Goal: Complete application form

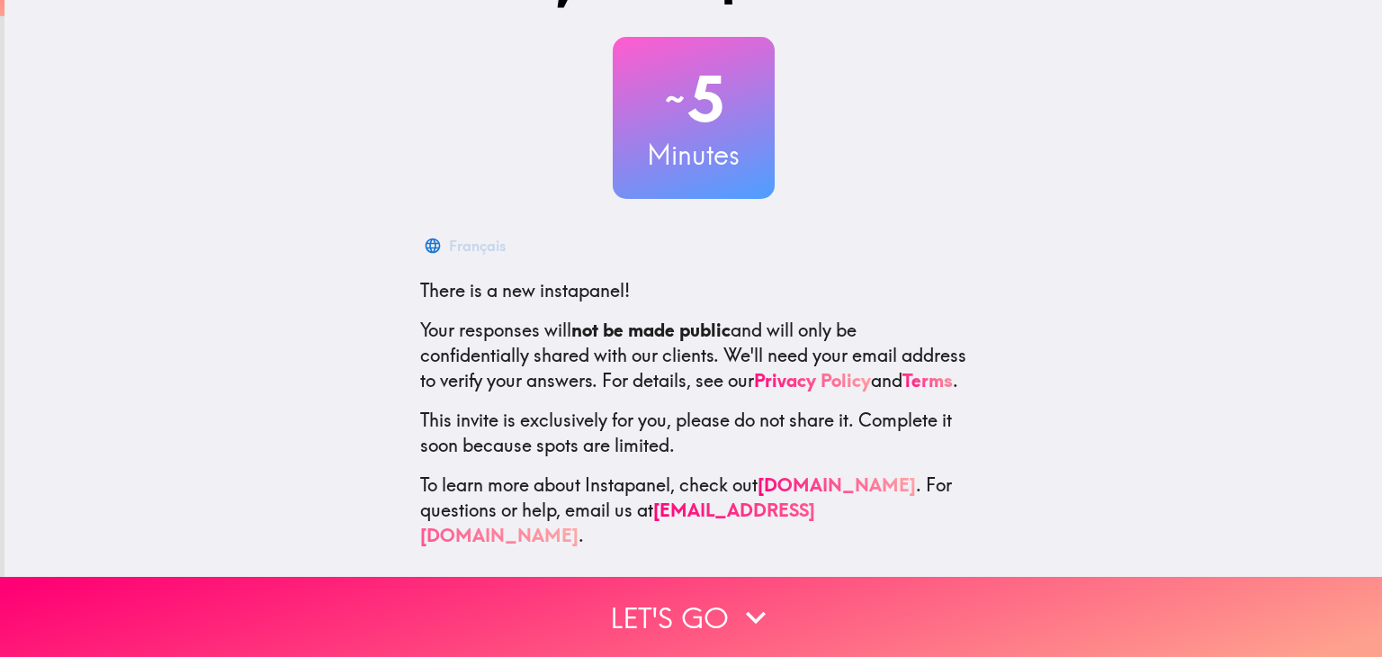
scroll to position [92, 0]
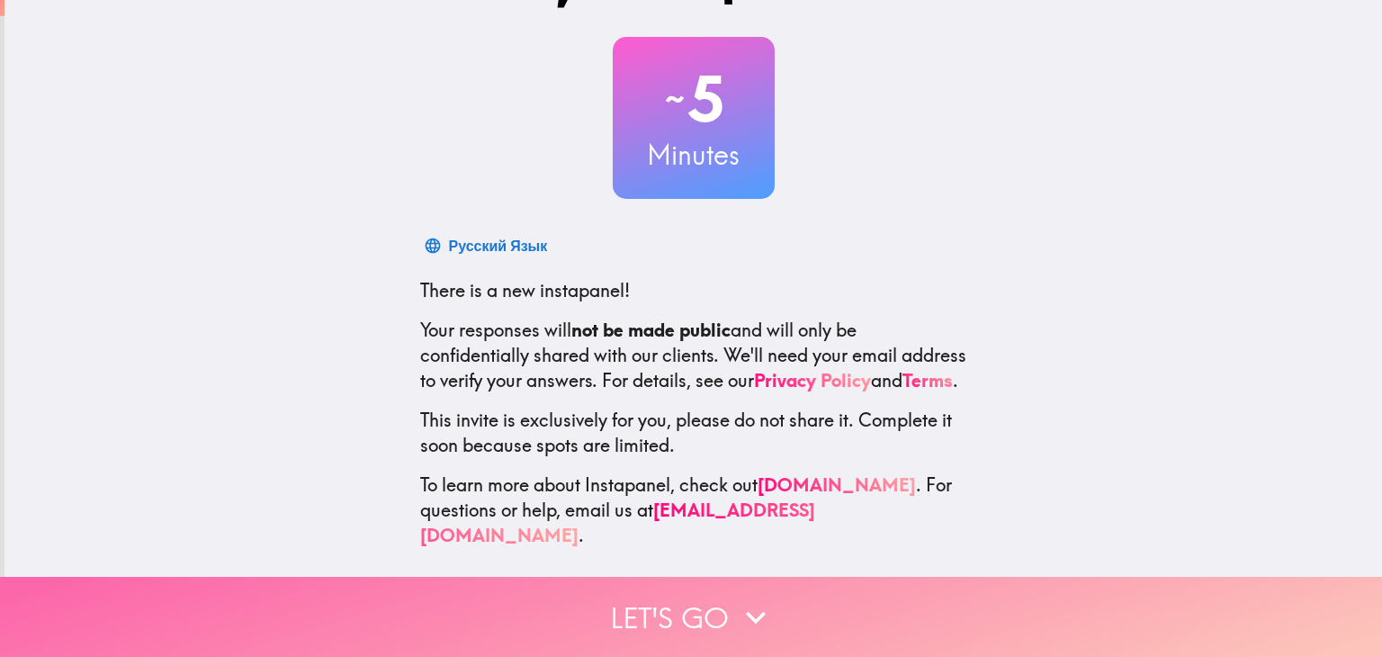
click at [641, 608] on button "Let's go" at bounding box center [691, 617] width 1382 height 80
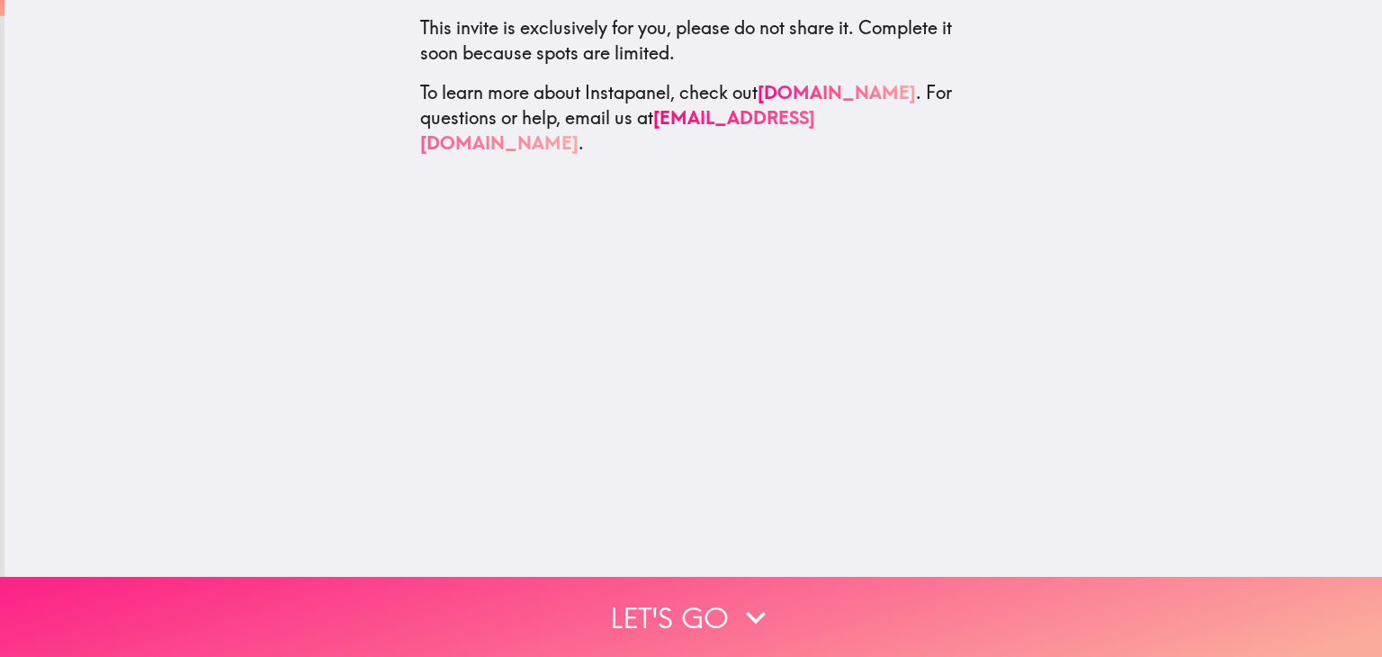
scroll to position [0, 0]
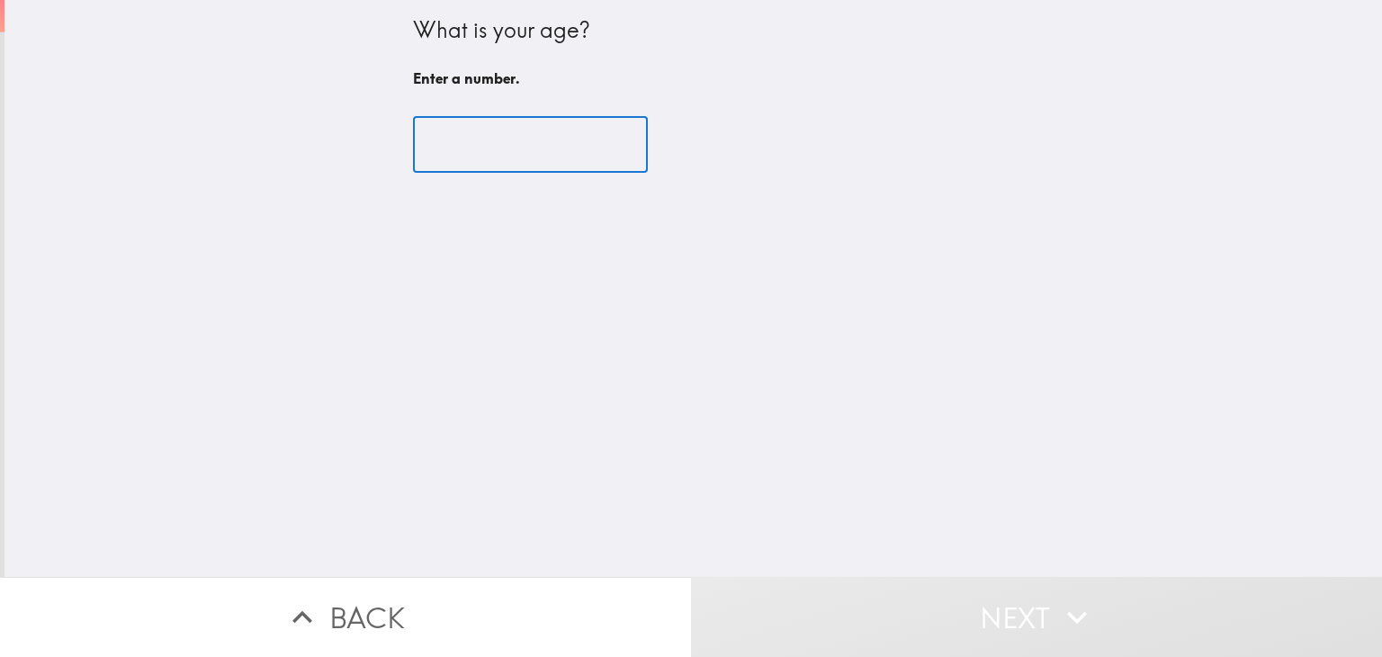
click at [443, 154] on input "number" at bounding box center [530, 145] width 235 height 56
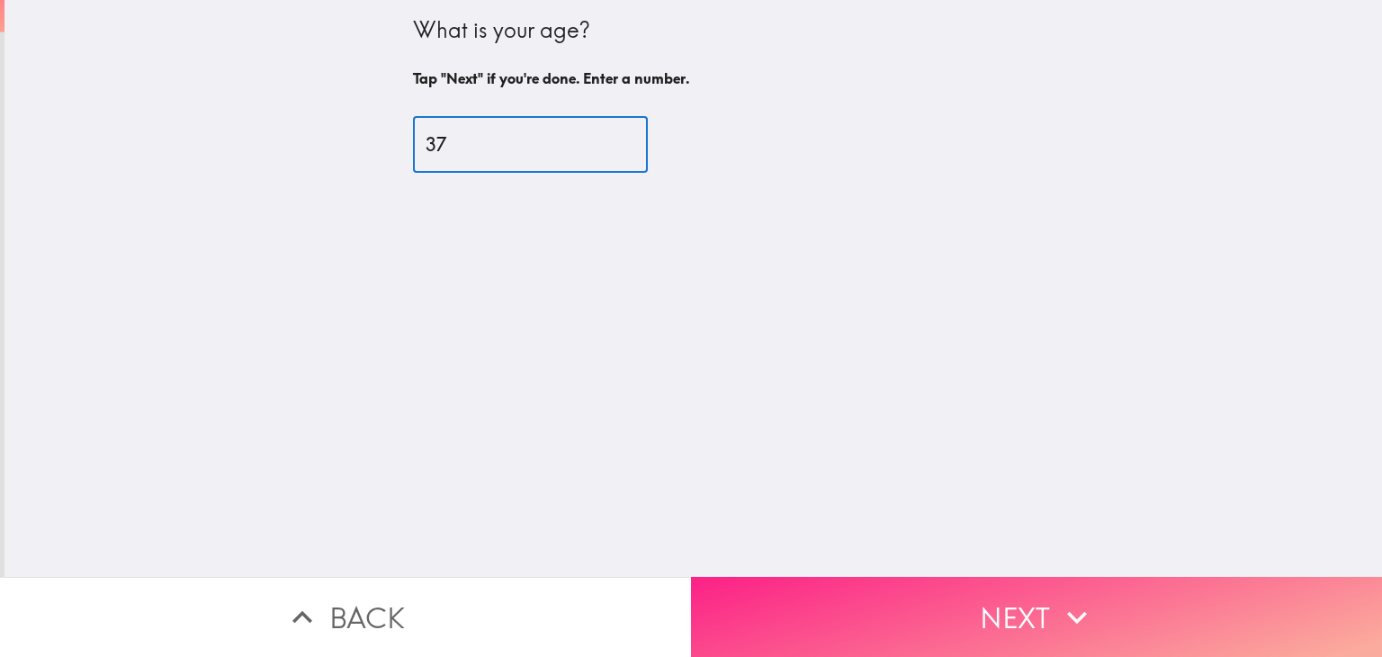
type input "37"
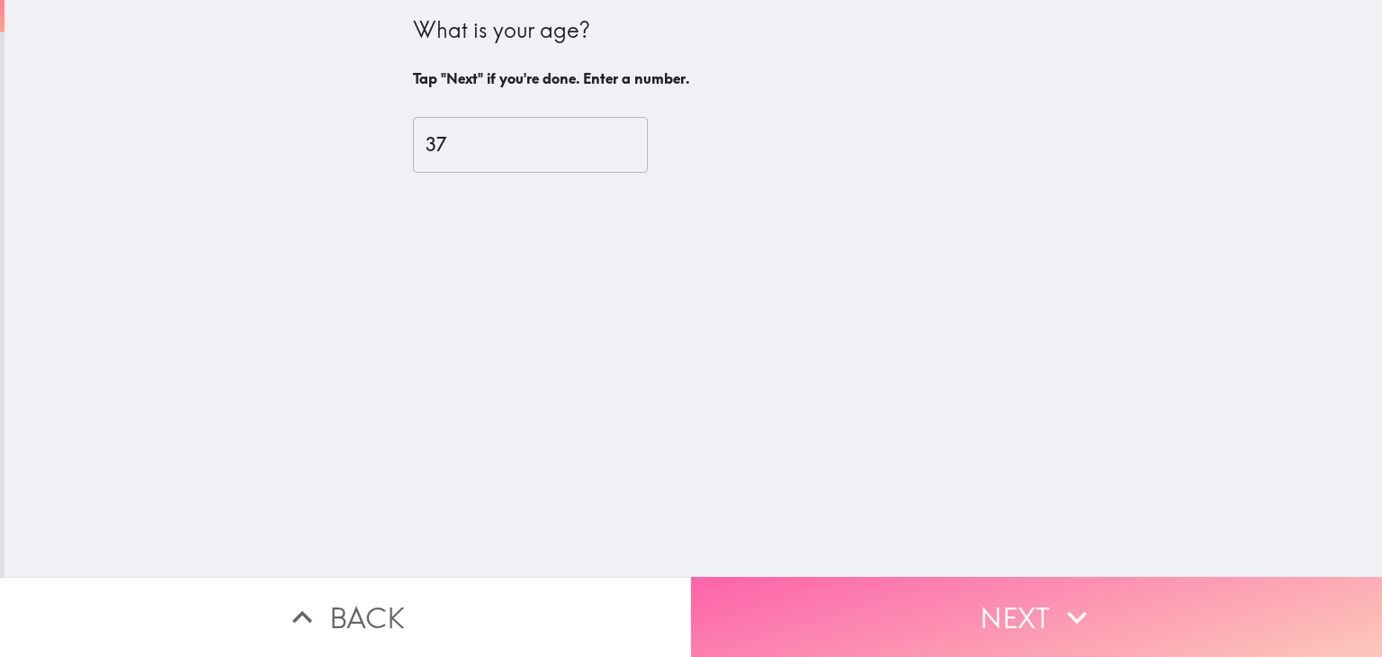
click at [904, 588] on button "Next" at bounding box center [1036, 617] width 691 height 80
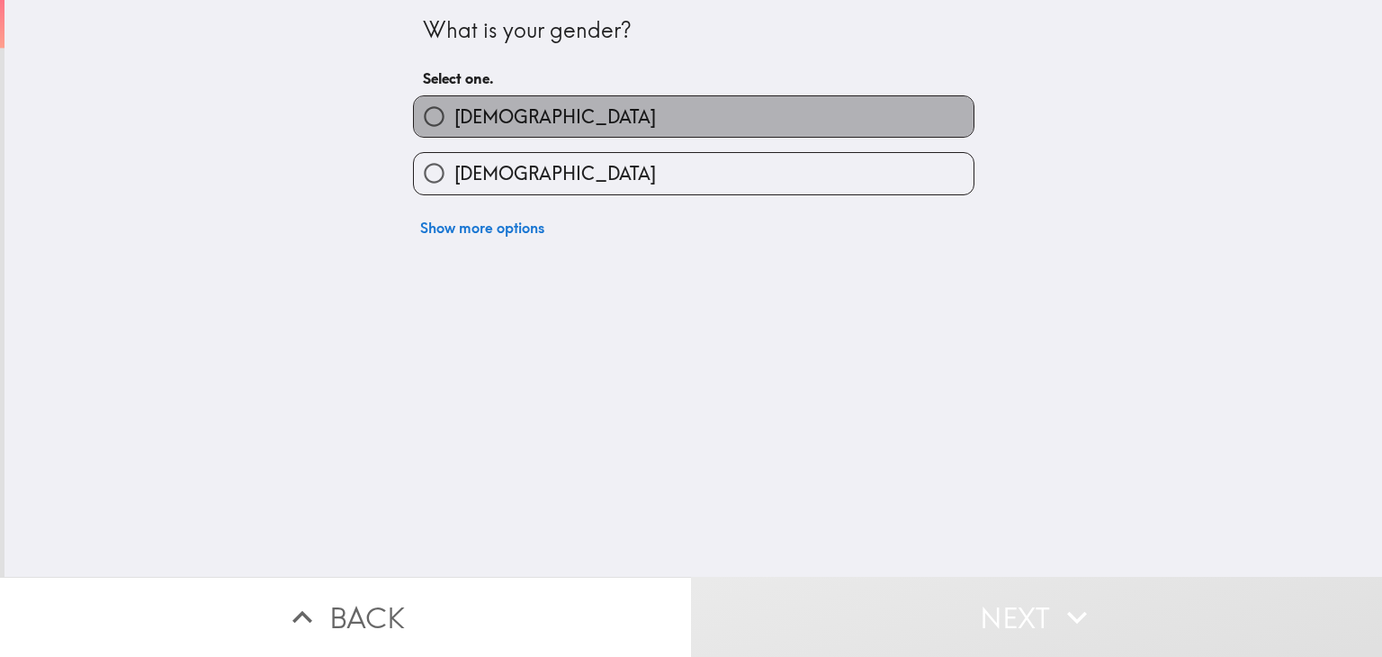
click at [775, 99] on label "[DEMOGRAPHIC_DATA]" at bounding box center [694, 116] width 560 height 40
click at [454, 99] on input "[DEMOGRAPHIC_DATA]" at bounding box center [434, 116] width 40 height 40
radio input "true"
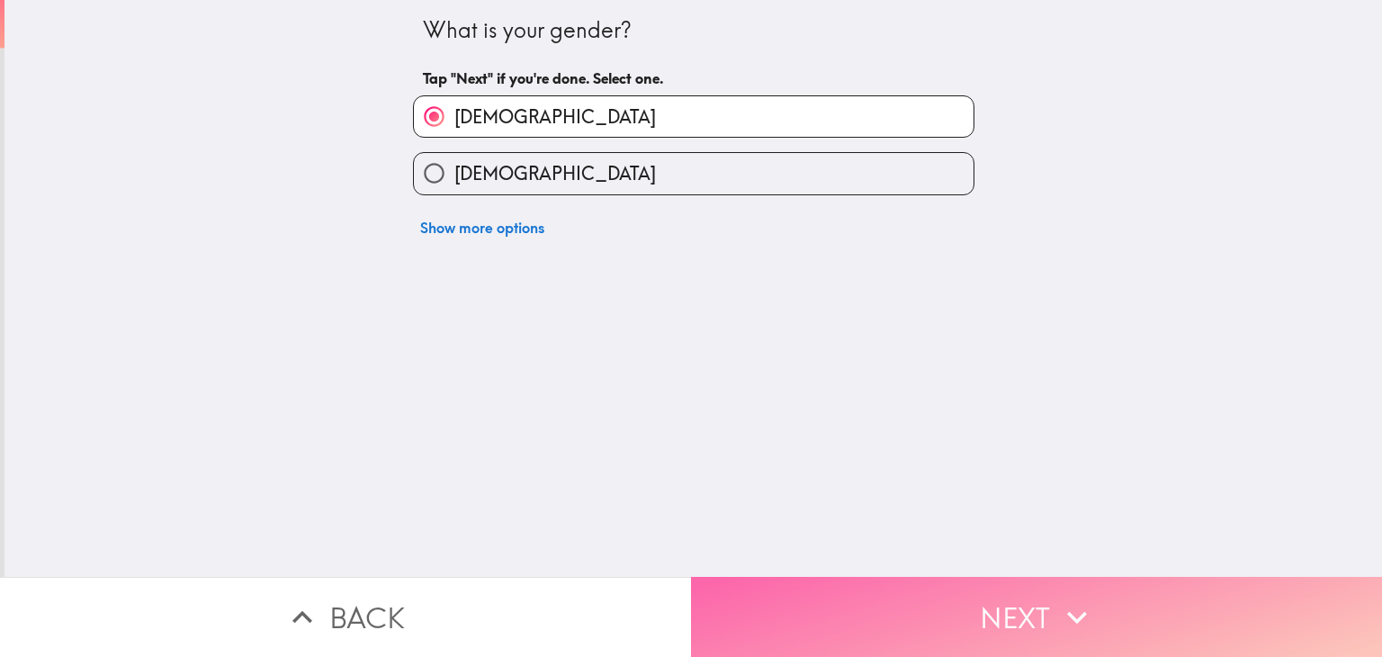
click at [803, 588] on button "Next" at bounding box center [1036, 617] width 691 height 80
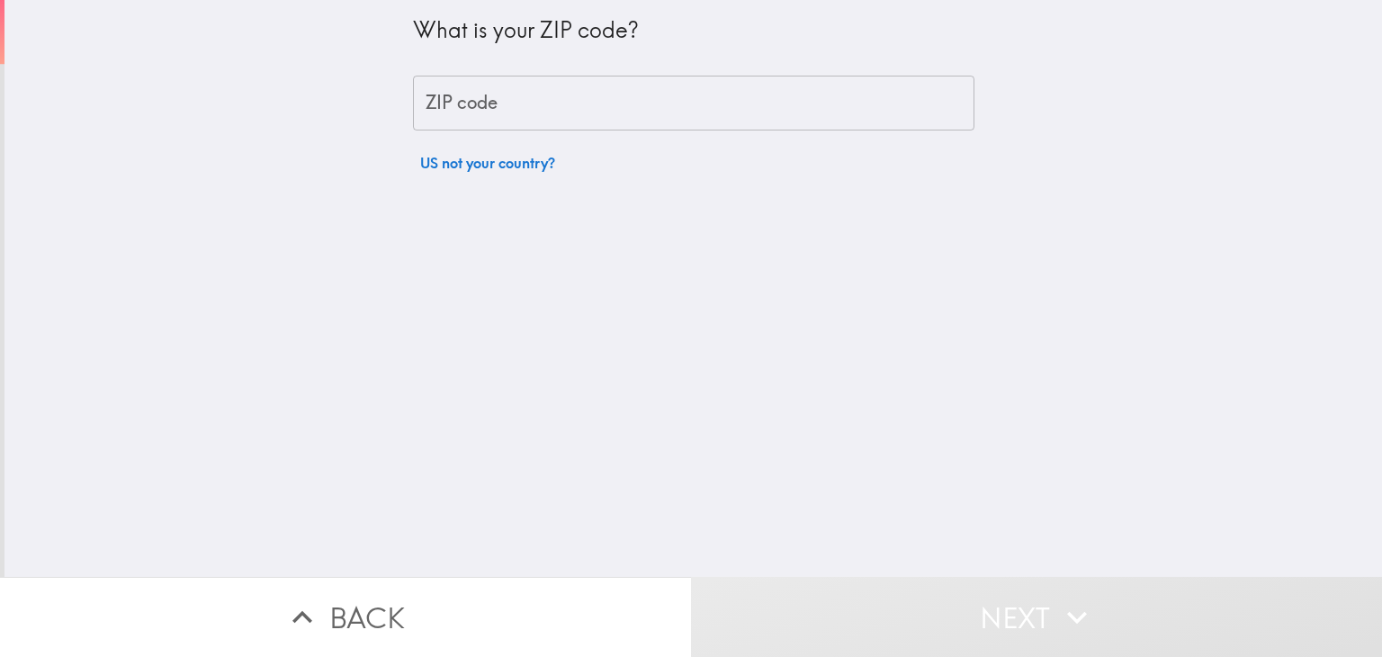
click at [522, 92] on input "ZIP code" at bounding box center [693, 104] width 561 height 56
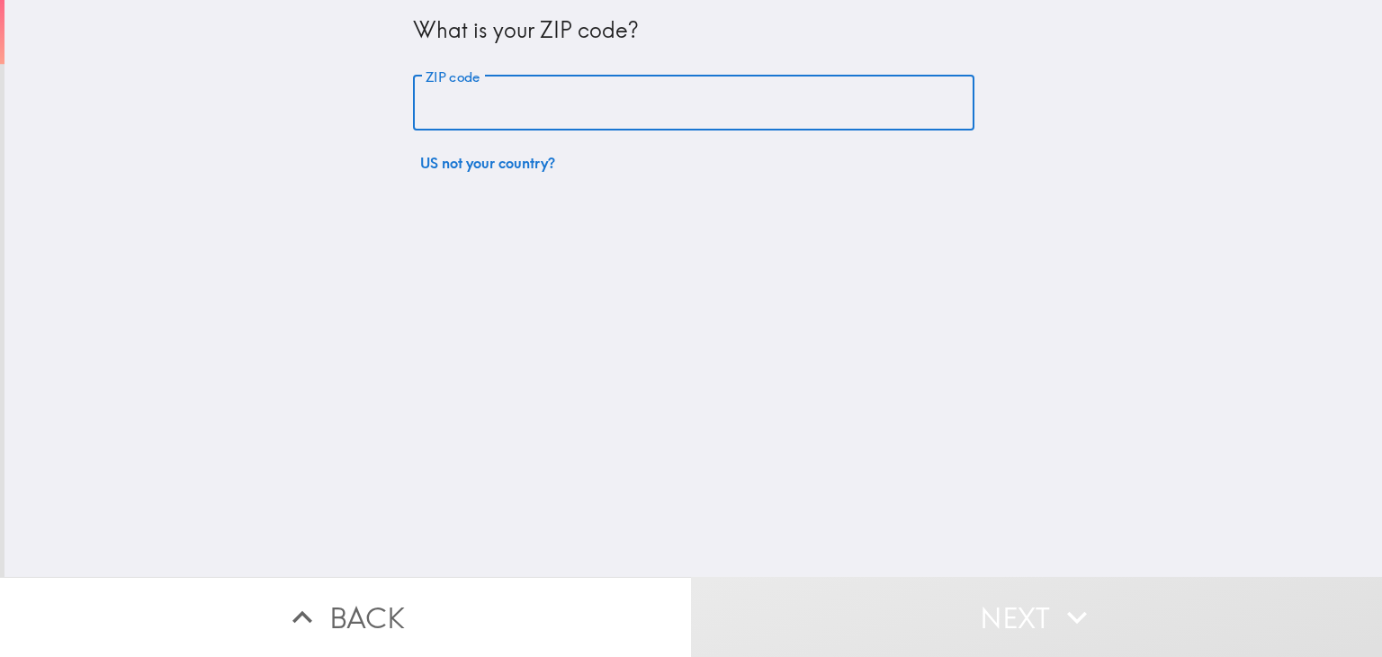
paste input "83814"
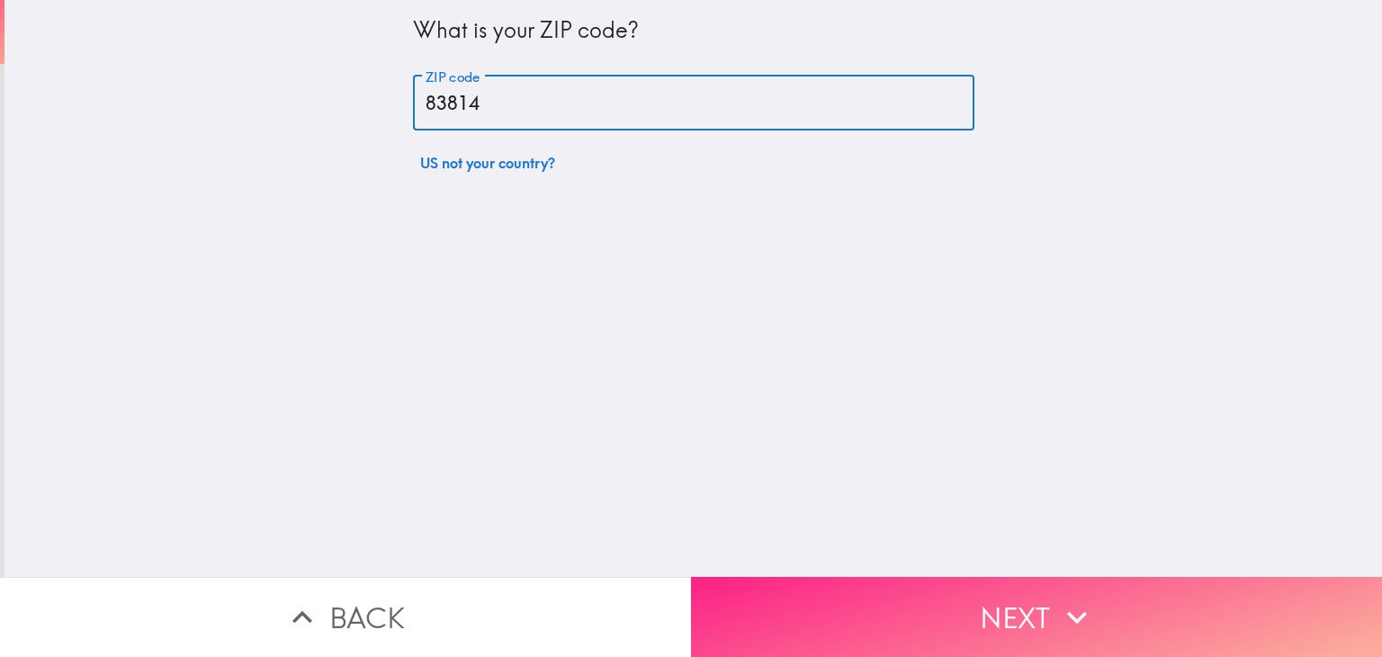
type input "83814"
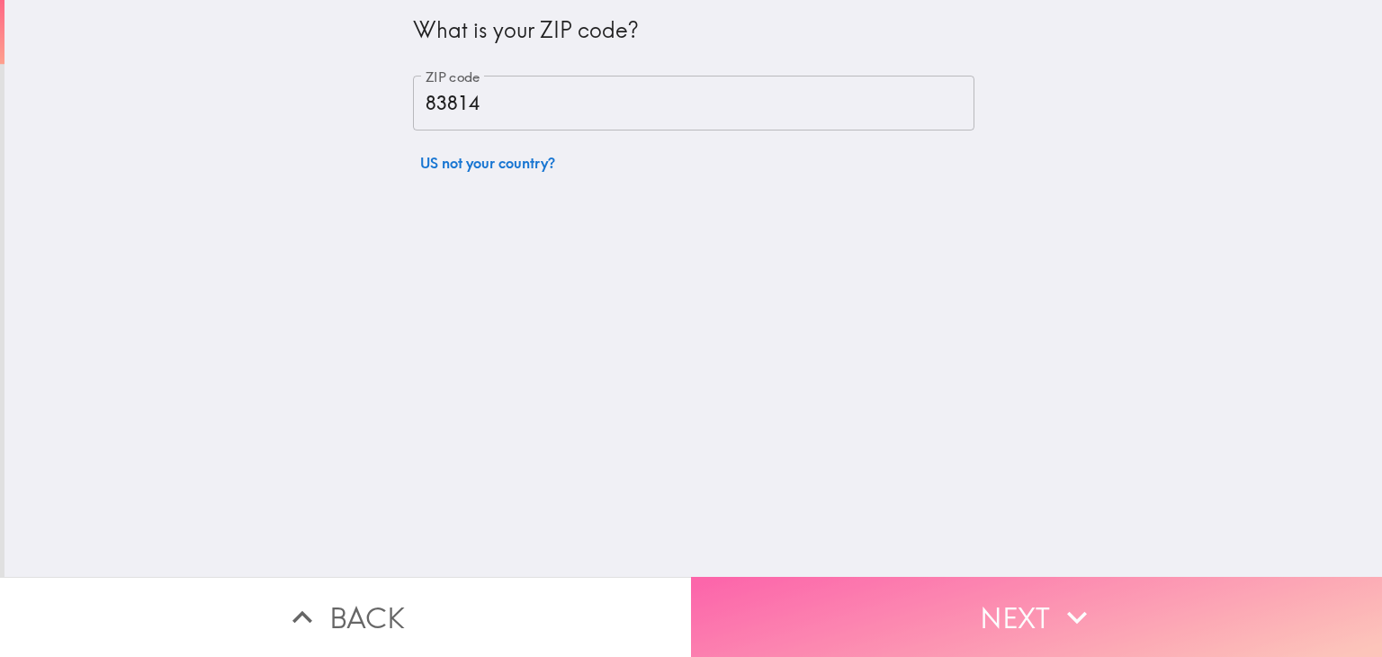
click at [919, 622] on button "Next" at bounding box center [1036, 617] width 691 height 80
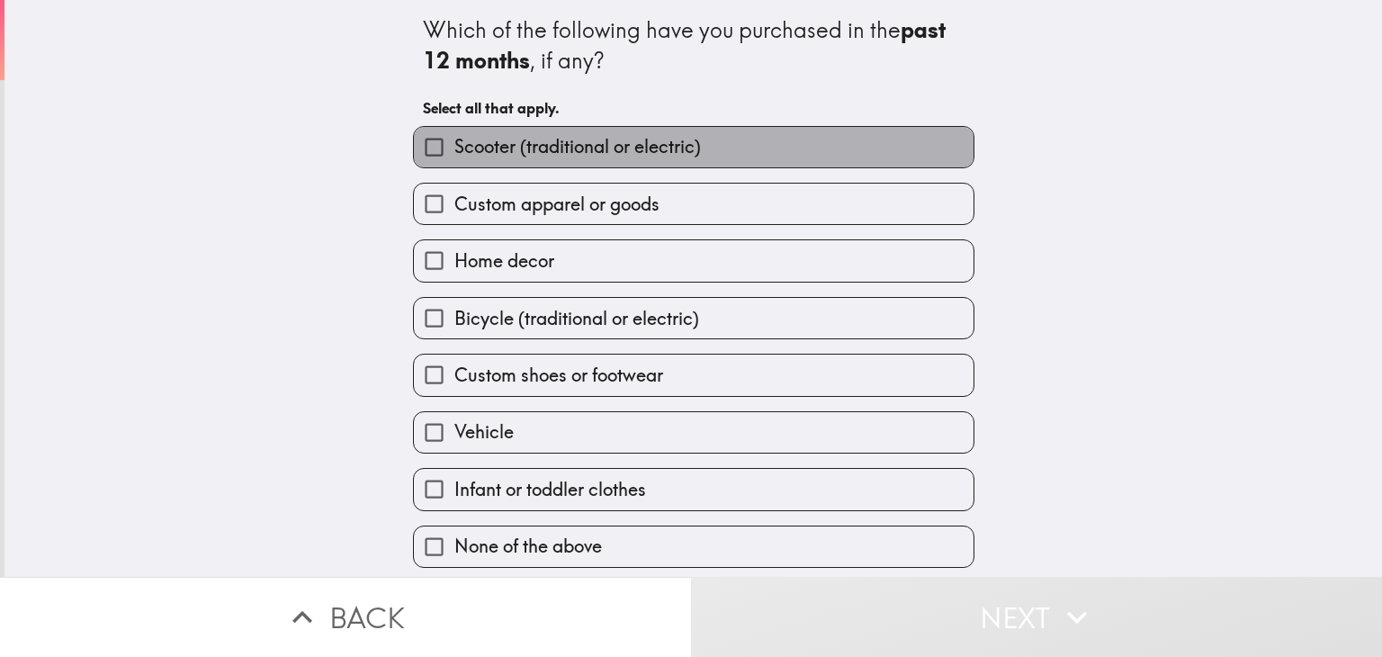
click at [630, 153] on span "Scooter (traditional or electric)" at bounding box center [577, 146] width 247 height 25
click at [454, 153] on input "Scooter (traditional or electric)" at bounding box center [434, 147] width 40 height 40
checkbox input "true"
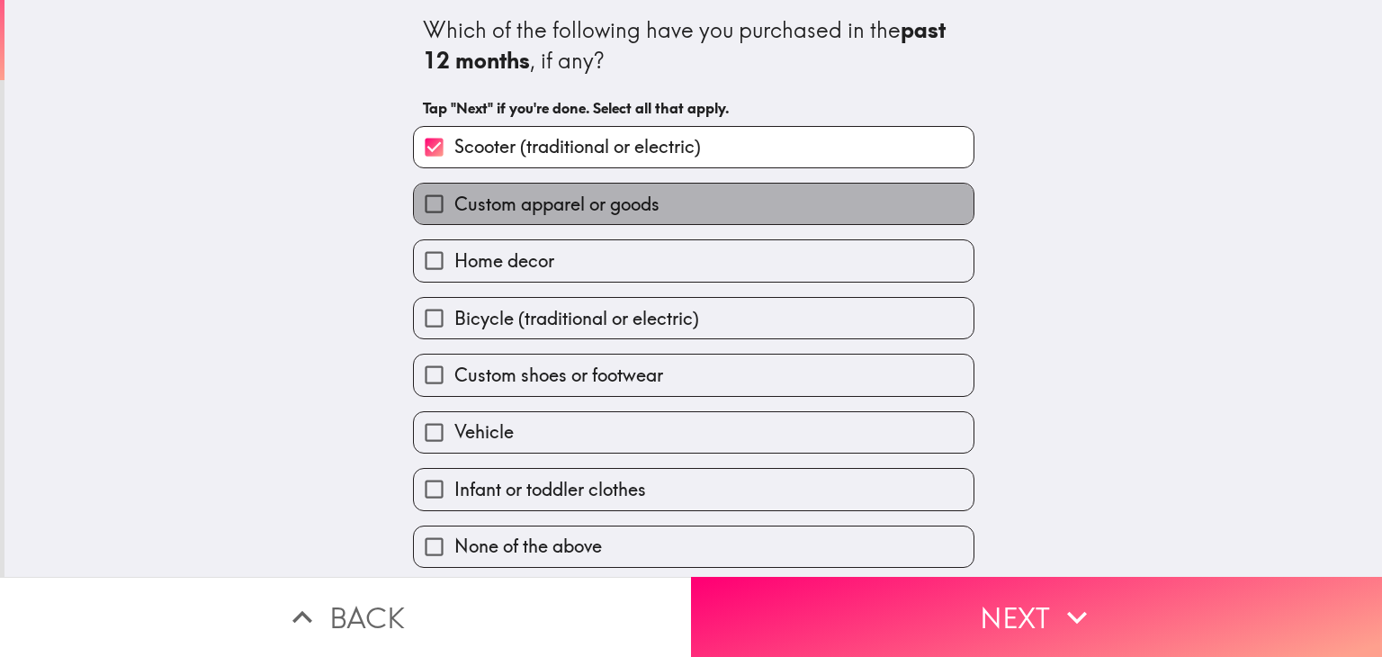
click at [579, 199] on span "Custom apparel or goods" at bounding box center [556, 204] width 205 height 25
click at [454, 199] on input "Custom apparel or goods" at bounding box center [434, 204] width 40 height 40
checkbox input "true"
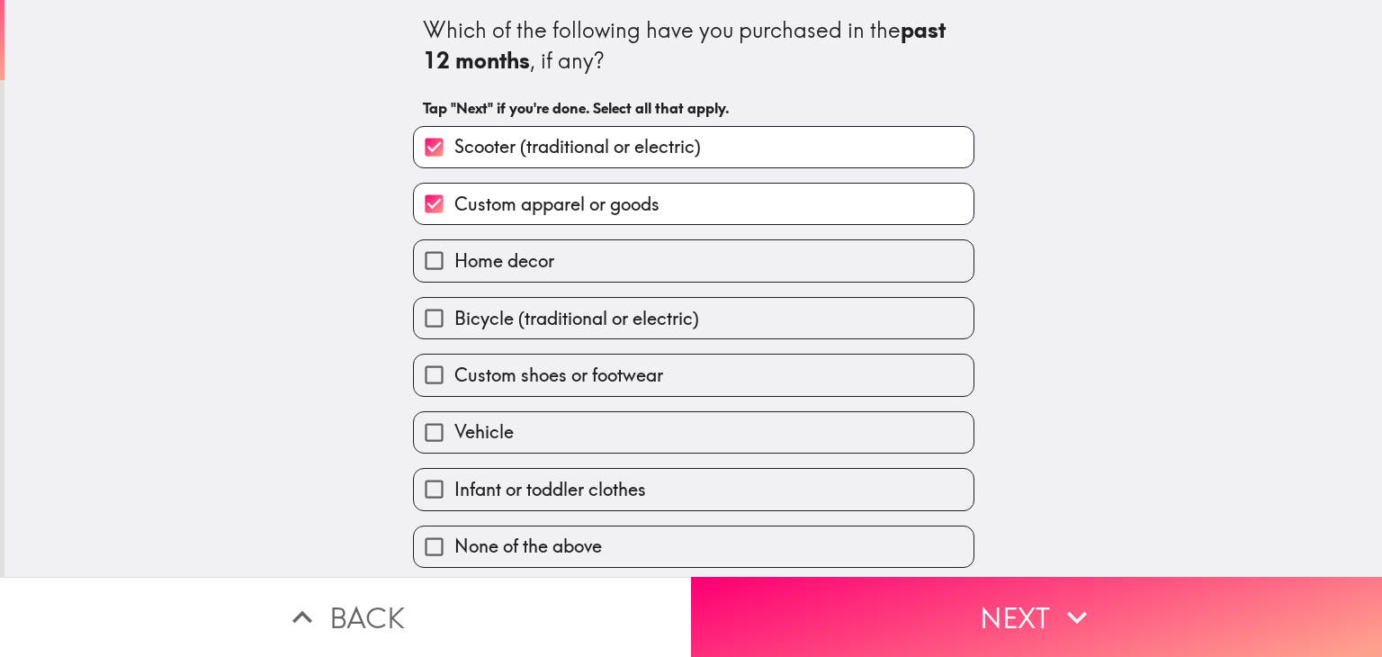
click at [556, 253] on label "Home decor" at bounding box center [694, 260] width 560 height 40
click at [454, 253] on input "Home decor" at bounding box center [434, 260] width 40 height 40
checkbox input "true"
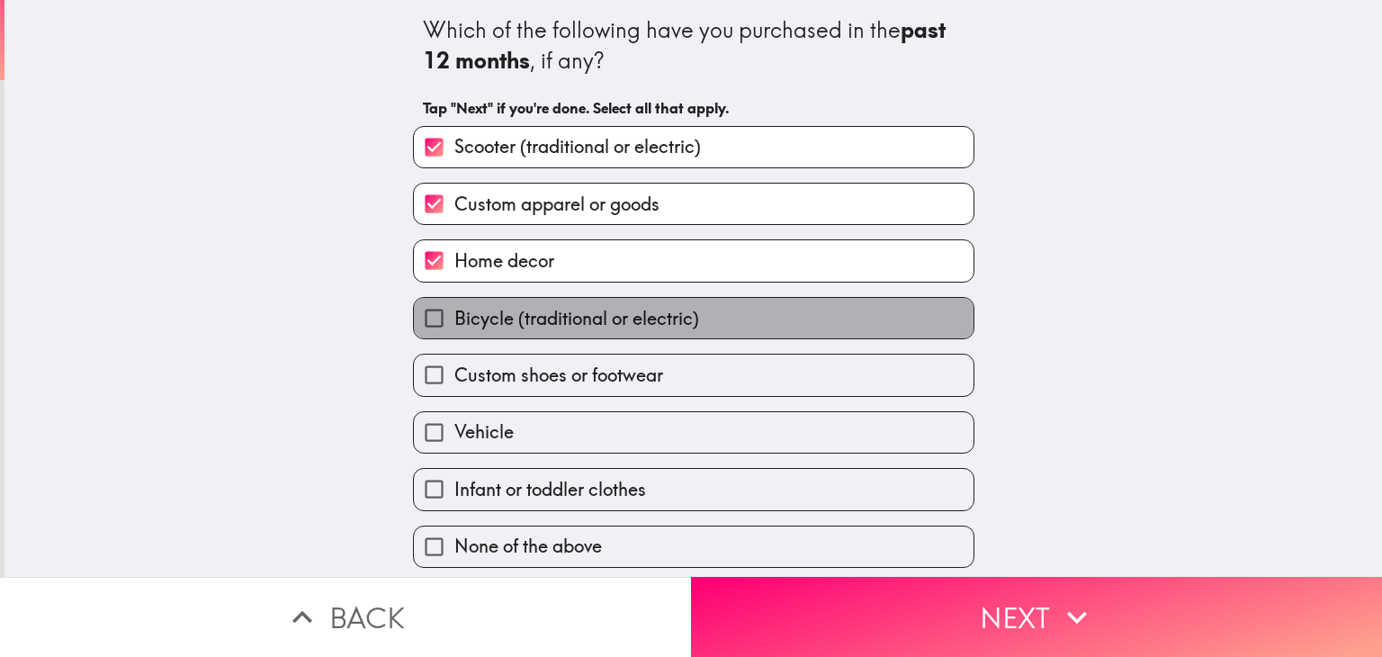
click at [550, 298] on label "Bicycle (traditional or electric)" at bounding box center [694, 318] width 560 height 40
click at [454, 298] on input "Bicycle (traditional or electric)" at bounding box center [434, 318] width 40 height 40
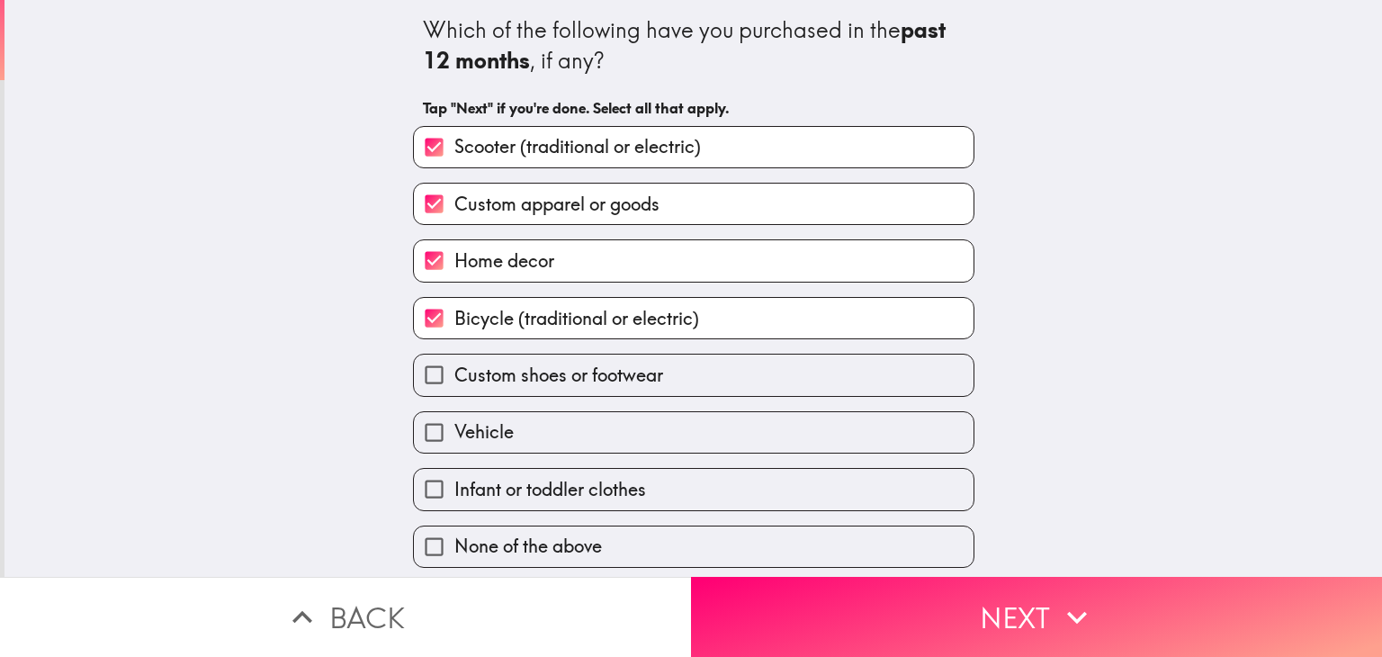
click at [547, 314] on span "Bicycle (traditional or electric)" at bounding box center [576, 318] width 245 height 25
click at [454, 314] on input "Bicycle (traditional or electric)" at bounding box center [434, 318] width 40 height 40
checkbox input "false"
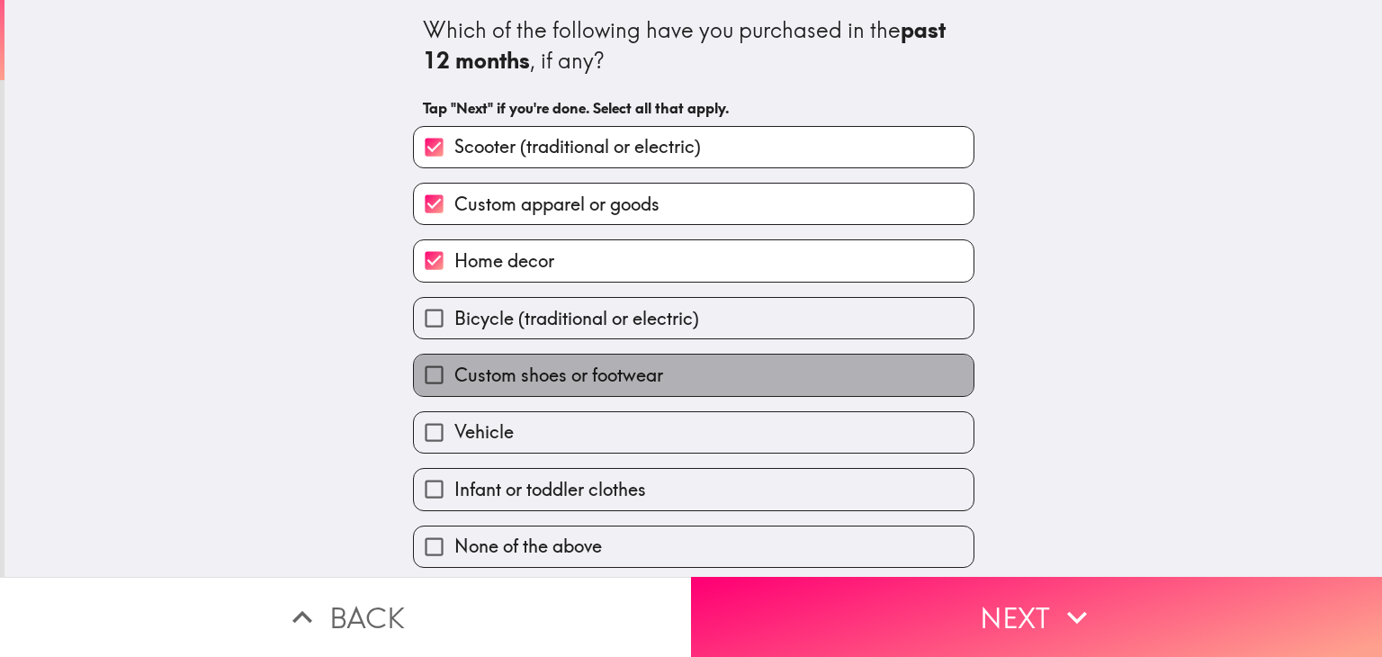
click at [538, 364] on span "Custom shoes or footwear" at bounding box center [558, 375] width 209 height 25
click at [454, 364] on input "Custom shoes or footwear" at bounding box center [434, 374] width 40 height 40
checkbox input "true"
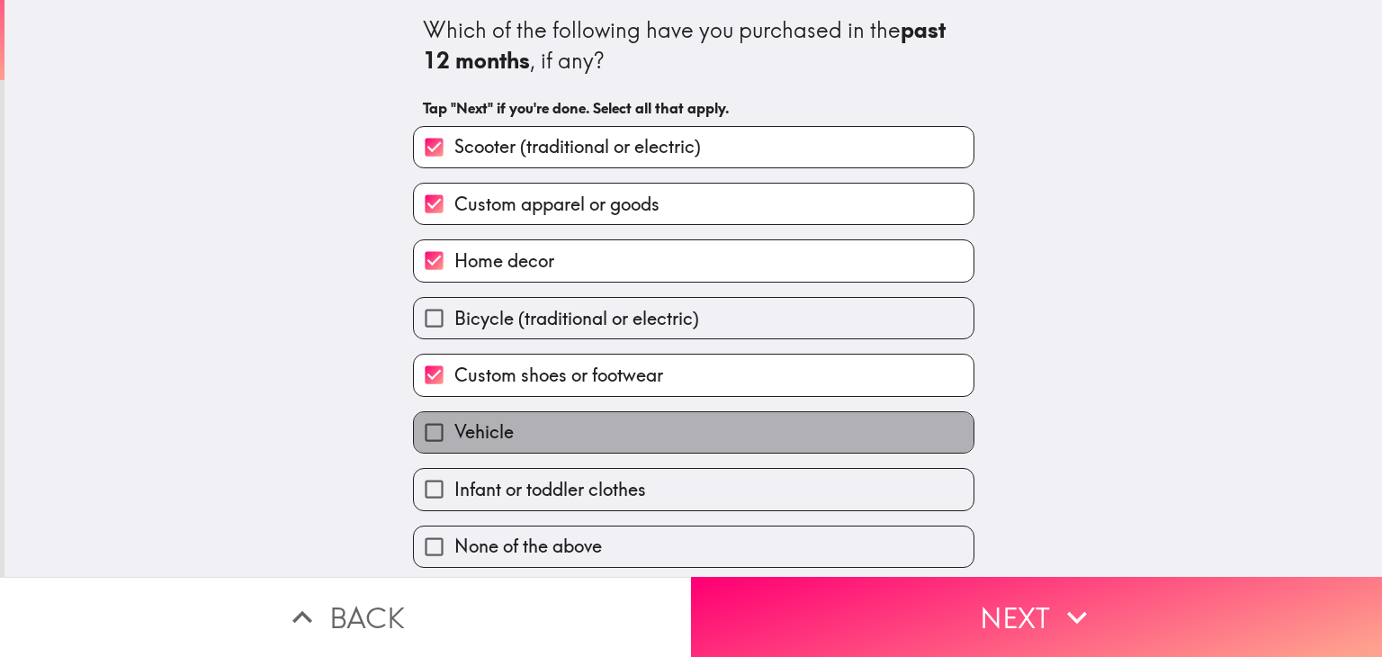
click at [533, 430] on label "Vehicle" at bounding box center [694, 432] width 560 height 40
click at [454, 430] on input "Vehicle" at bounding box center [434, 432] width 40 height 40
checkbox input "true"
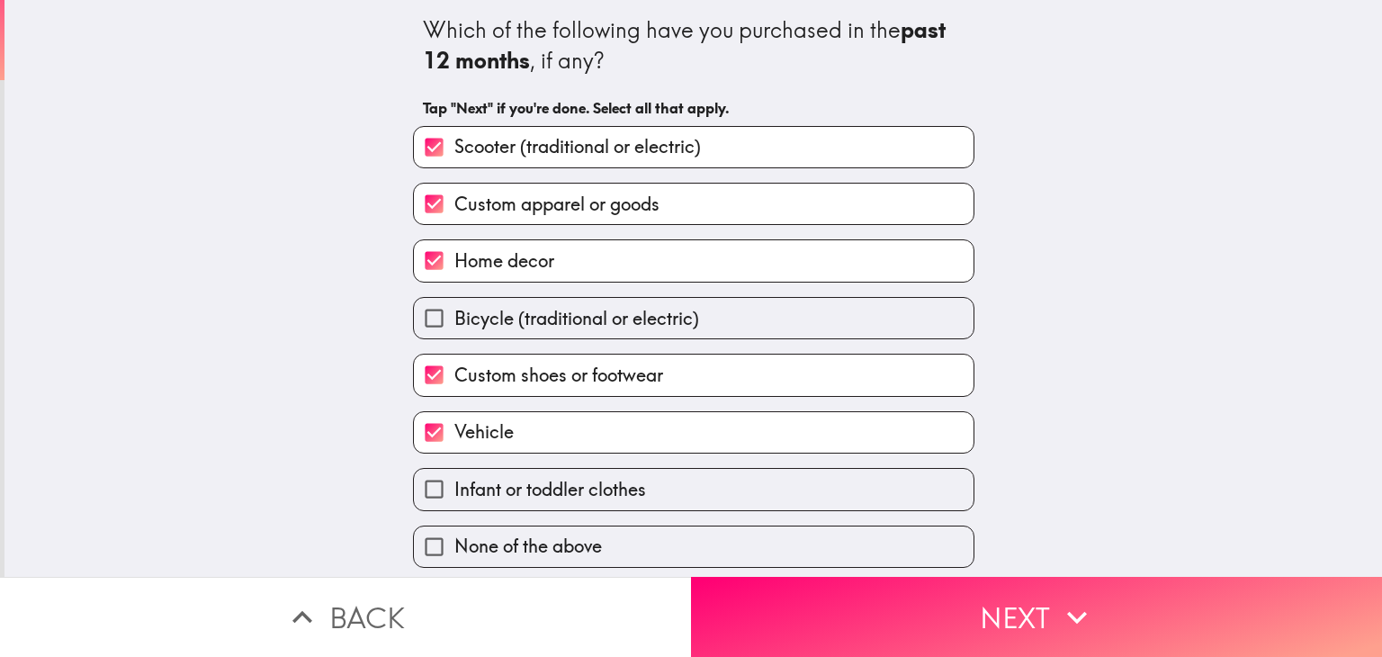
scroll to position [2, 0]
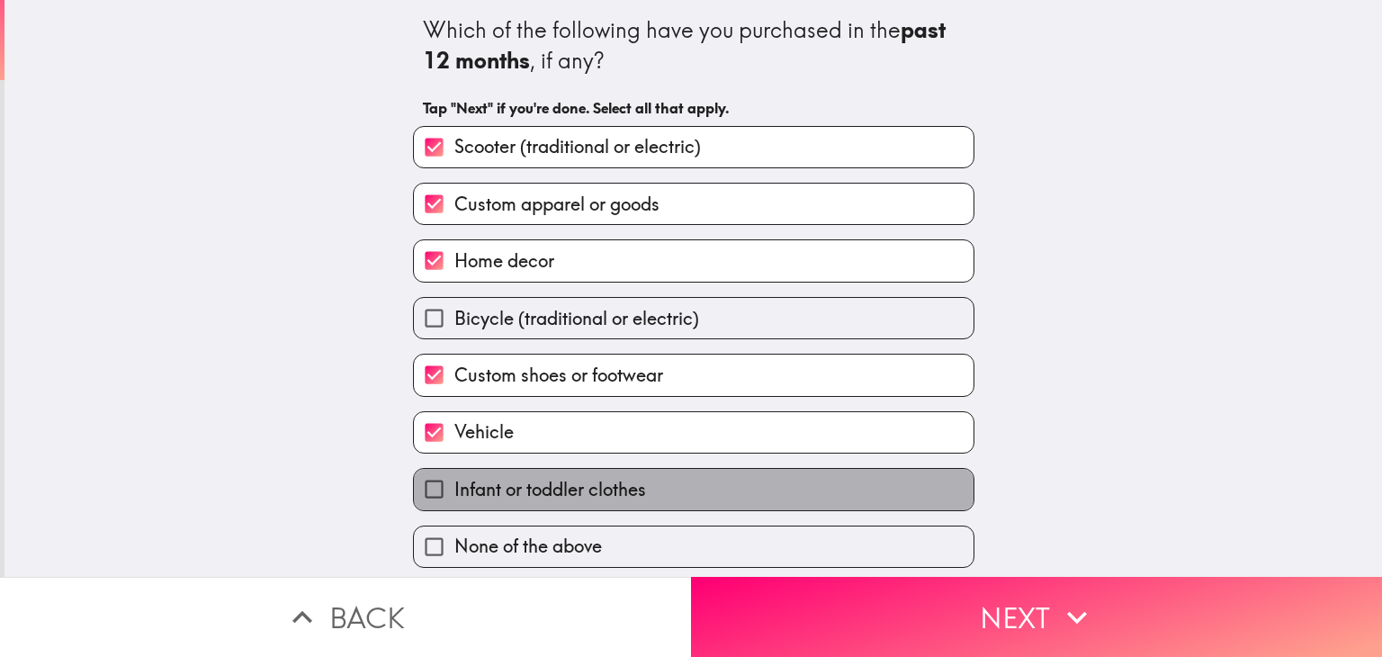
click at [576, 477] on span "Infant or toddler clothes" at bounding box center [550, 489] width 192 height 25
click at [454, 476] on input "Infant or toddler clothes" at bounding box center [434, 489] width 40 height 40
checkbox input "true"
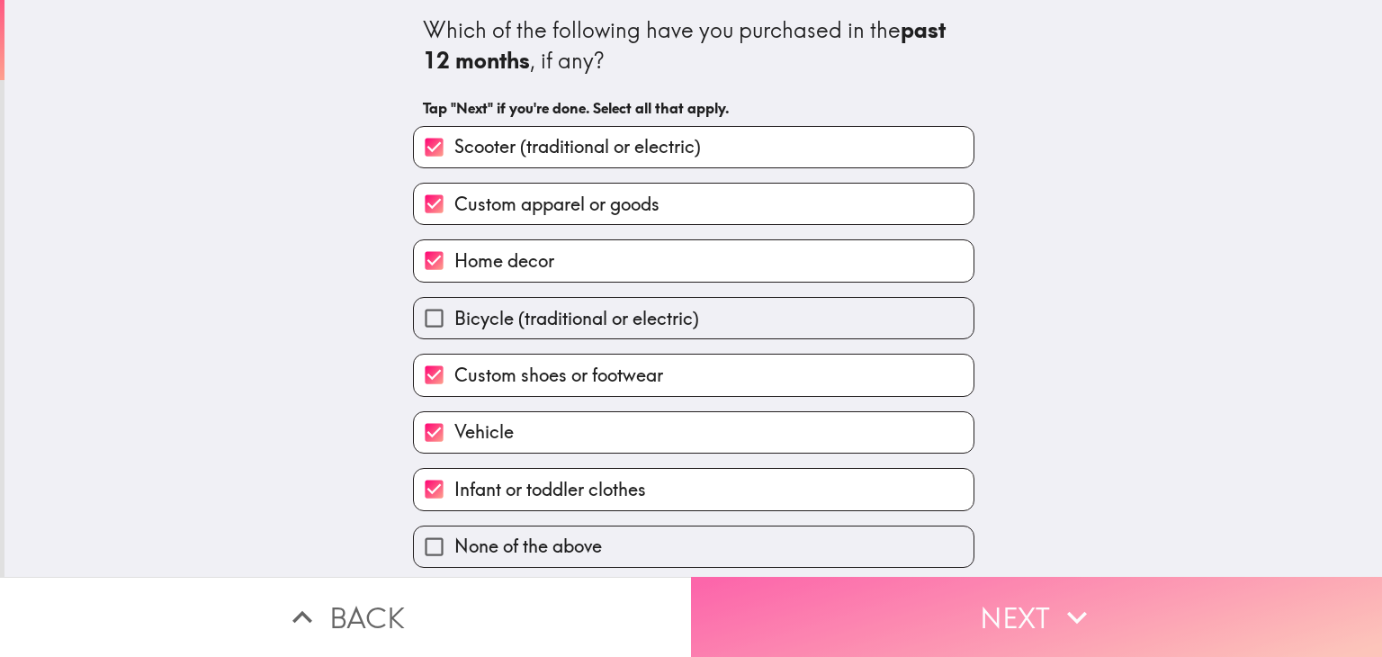
click at [796, 589] on button "Next" at bounding box center [1036, 617] width 691 height 80
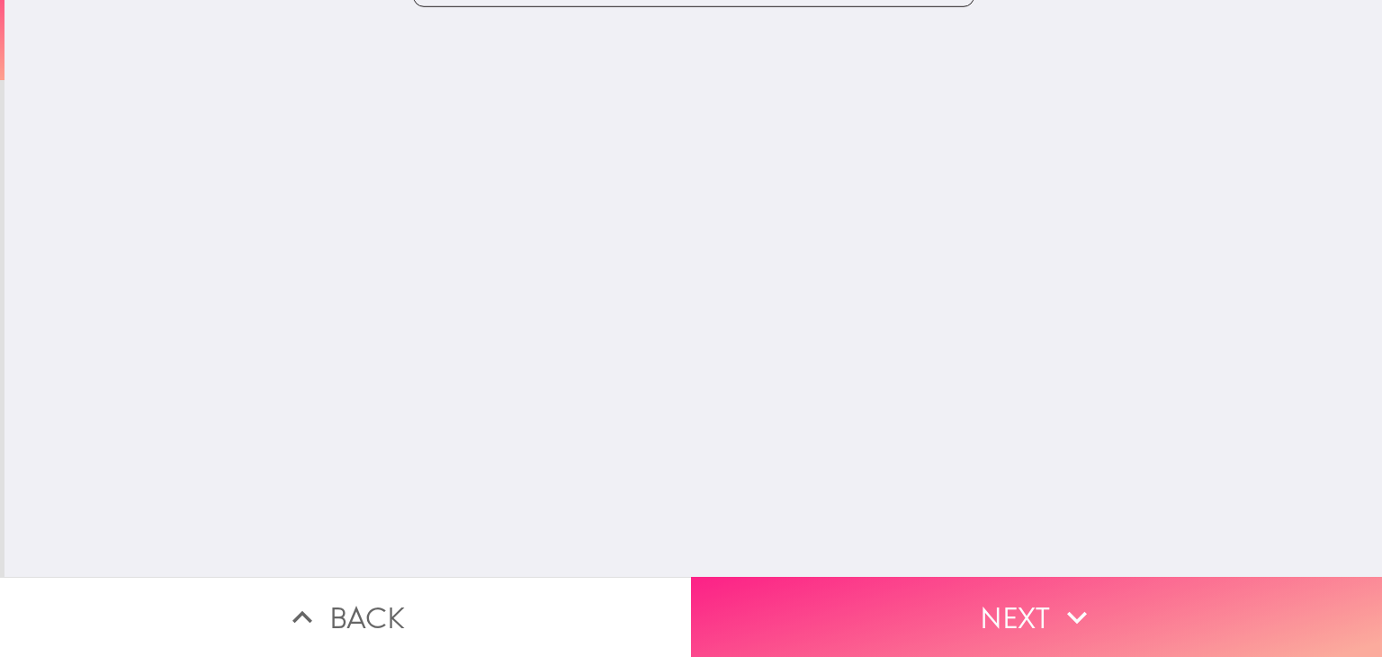
scroll to position [0, 0]
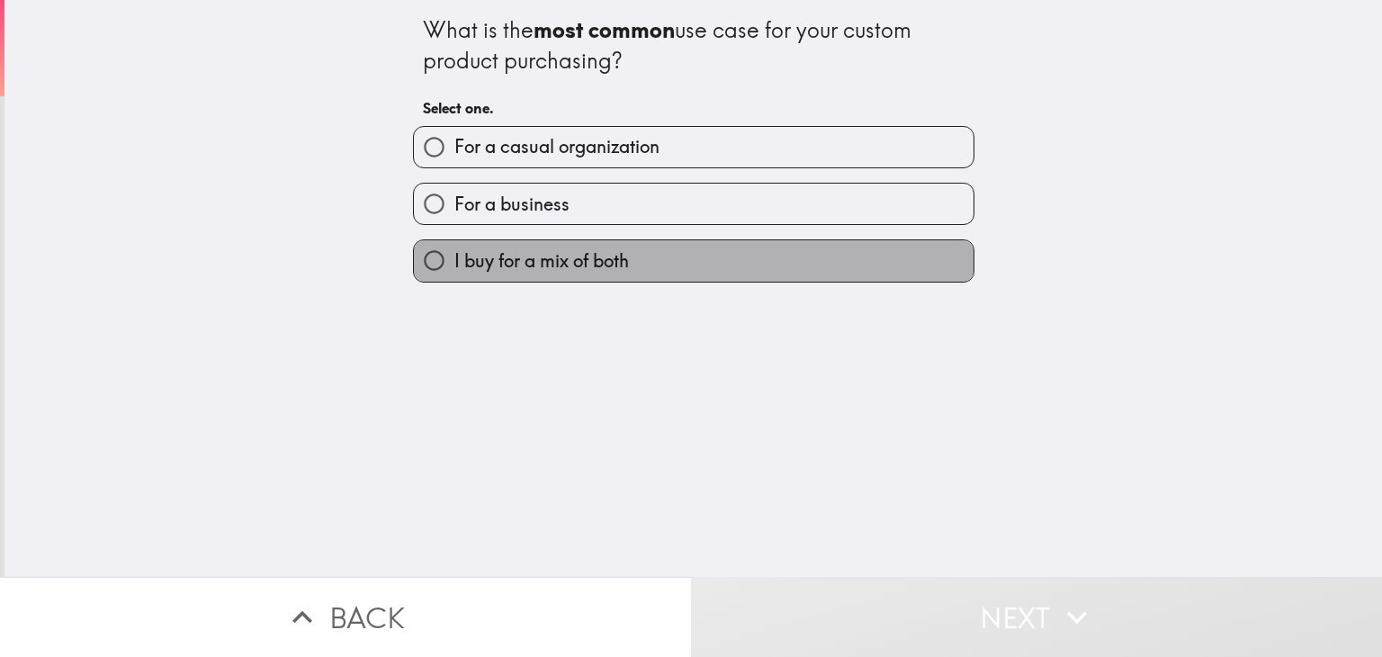
click at [588, 256] on span "I buy for a mix of both" at bounding box center [541, 260] width 175 height 25
click at [454, 256] on input "I buy for a mix of both" at bounding box center [434, 260] width 40 height 40
radio input "true"
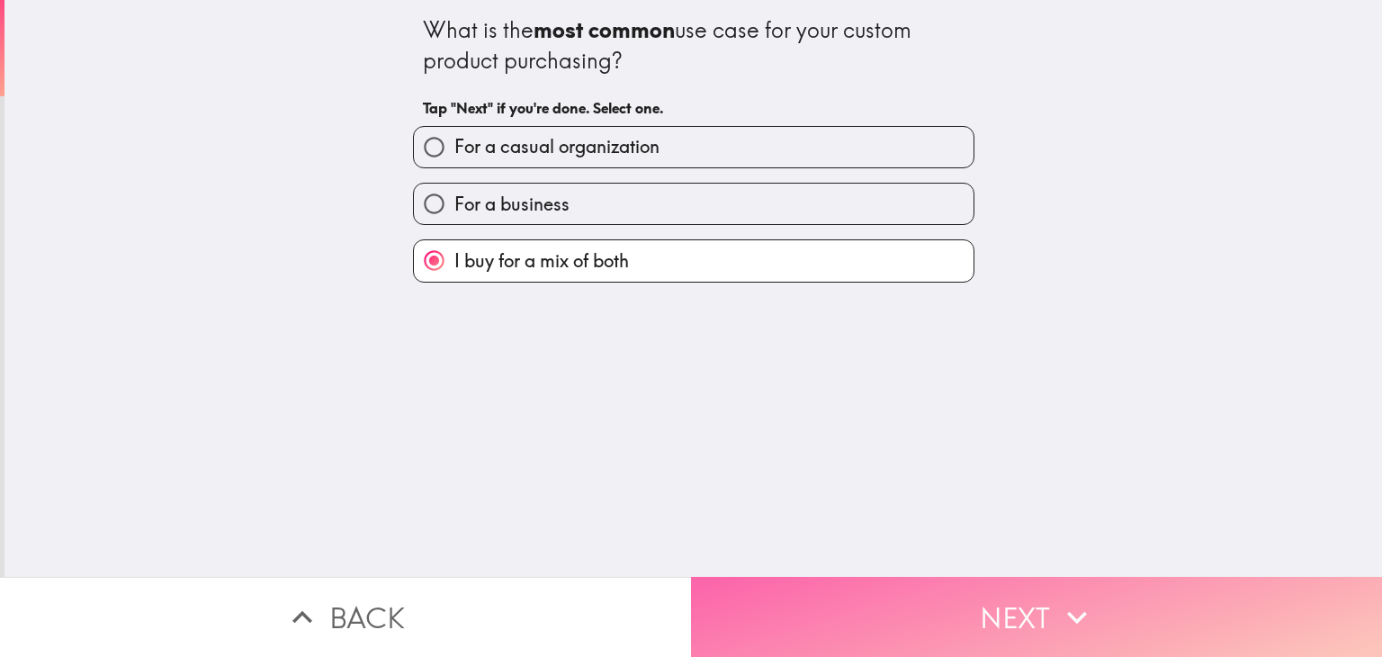
click at [796, 588] on button "Next" at bounding box center [1036, 617] width 691 height 80
